Goal: Find specific page/section: Find specific page/section

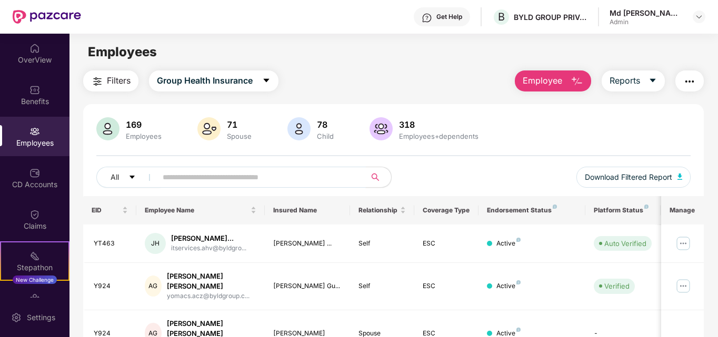
click at [227, 180] on input "text" at bounding box center [257, 178] width 189 height 16
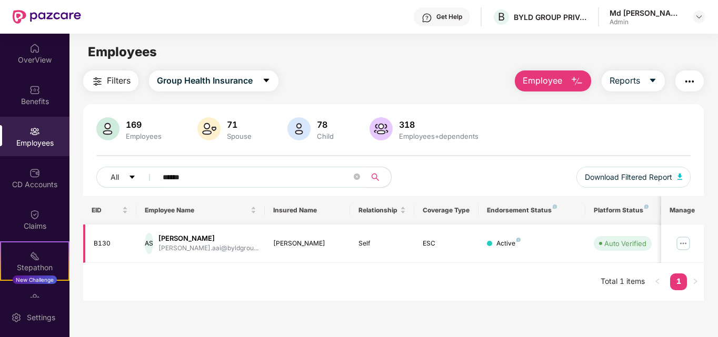
type input "******"
click at [684, 239] on img at bounding box center [683, 243] width 17 height 17
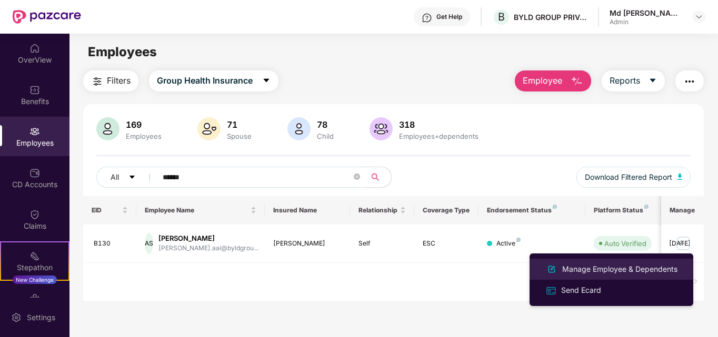
click at [598, 266] on div "Manage Employee & Dependents" at bounding box center [620, 270] width 120 height 12
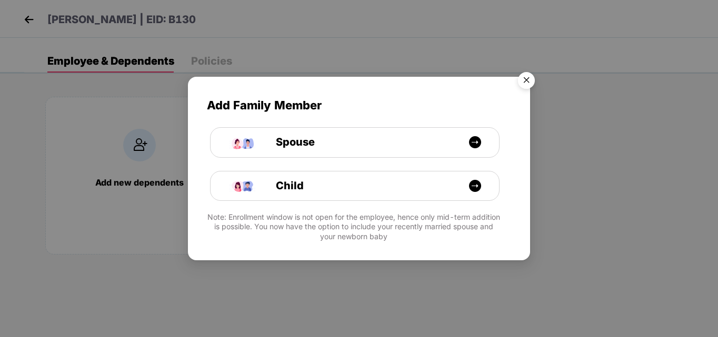
click at [524, 74] on img "Close" at bounding box center [526, 81] width 29 height 29
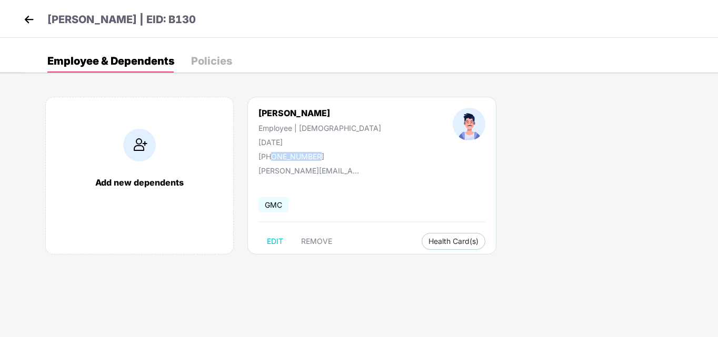
drag, startPoint x: 271, startPoint y: 154, endPoint x: 322, endPoint y: 155, distance: 50.6
click at [322, 155] on div "[PERSON_NAME] Employee | [DEMOGRAPHIC_DATA] [DATE] [PHONE_NUMBER]" at bounding box center [320, 134] width 194 height 53
click at [220, 60] on div "Policies" at bounding box center [211, 61] width 41 height 11
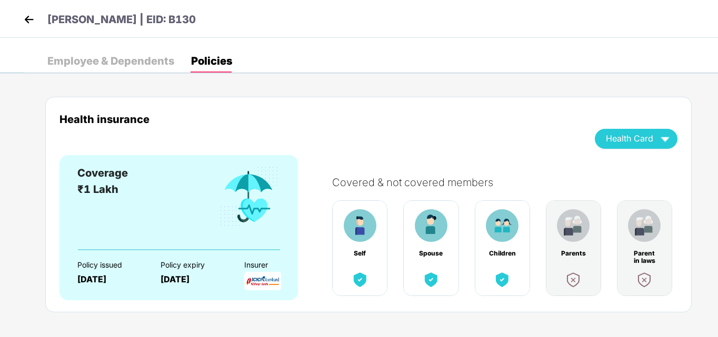
click at [133, 52] on div "Employee & Dependents" at bounding box center [110, 60] width 127 height 23
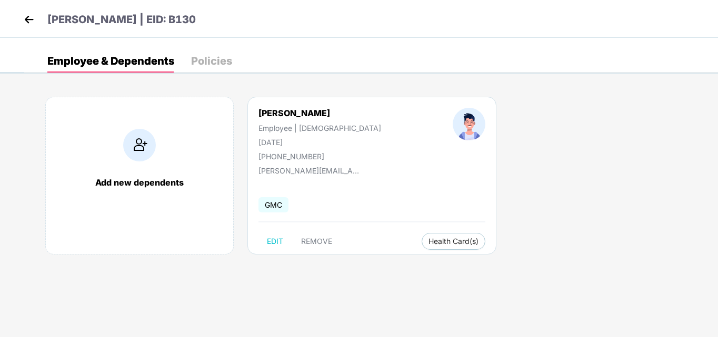
click at [220, 65] on div "Policies" at bounding box center [211, 61] width 41 height 11
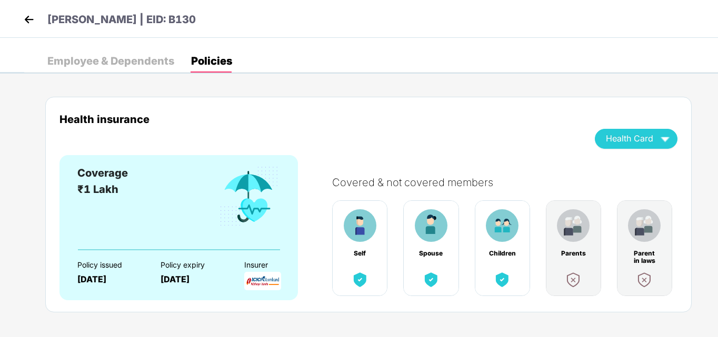
click at [137, 47] on div "Employee & Dependents Policies Add new dependents [PERSON_NAME] Employee | [DEM…" at bounding box center [359, 56] width 718 height 36
click at [137, 54] on div "Employee & Dependents" at bounding box center [110, 60] width 127 height 23
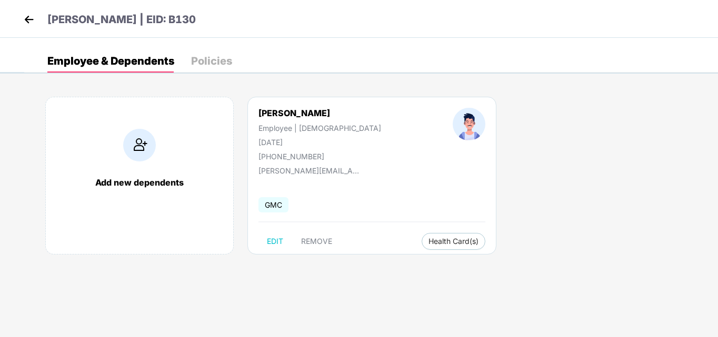
click at [205, 58] on div "Policies" at bounding box center [211, 61] width 41 height 11
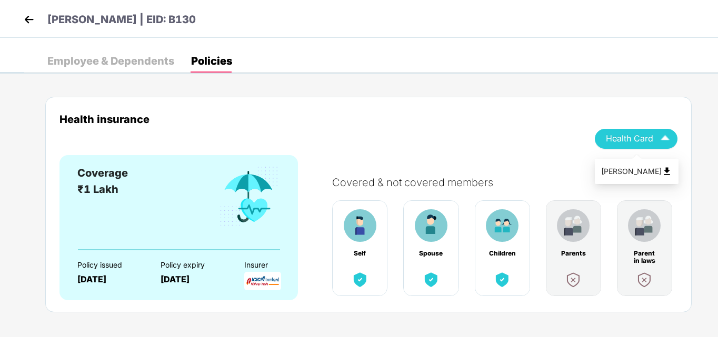
click at [668, 136] on img "button" at bounding box center [665, 139] width 18 height 18
click at [25, 18] on img at bounding box center [29, 20] width 16 height 16
